Goal: Task Accomplishment & Management: Complete application form

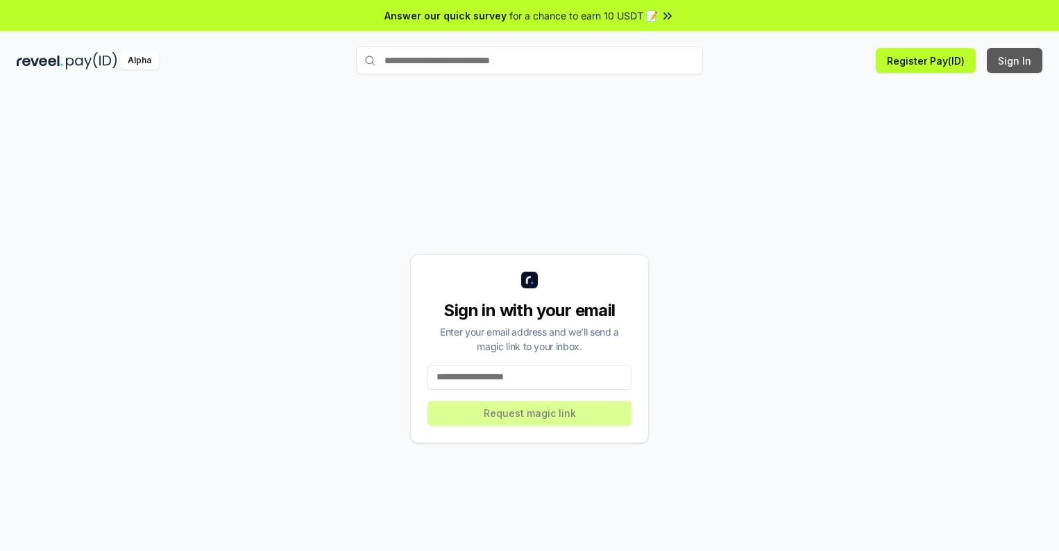
click at [1016, 60] on button "Sign In" at bounding box center [1015, 60] width 56 height 25
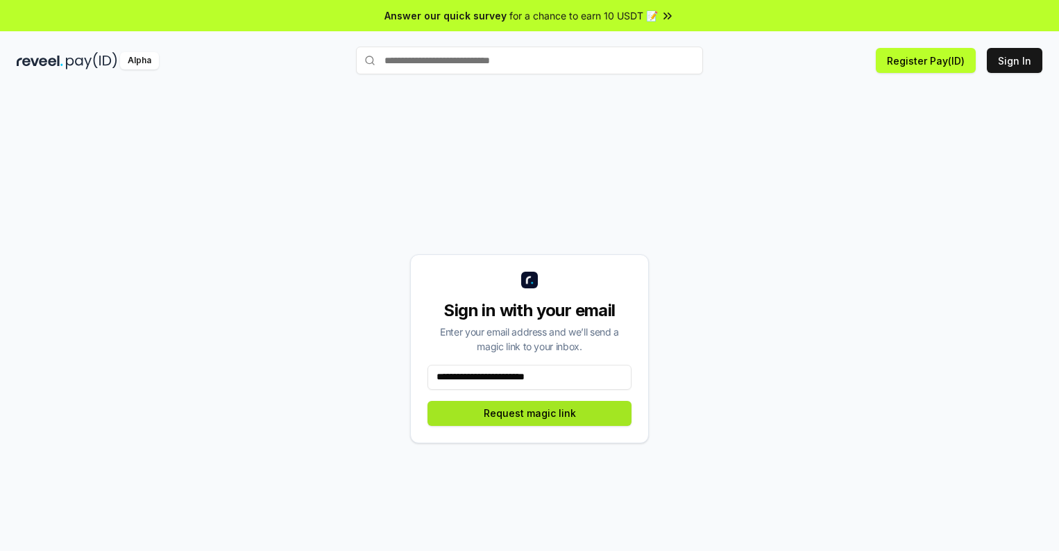
type input "**********"
click at [530, 412] on button "Request magic link" at bounding box center [530, 413] width 204 height 25
